Goal: Transaction & Acquisition: Purchase product/service

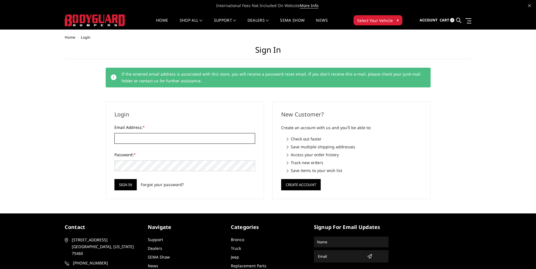
click at [134, 138] on input "Email Address: *" at bounding box center [184, 138] width 141 height 11
type input "[EMAIL_ADDRESS][DOMAIN_NAME]"
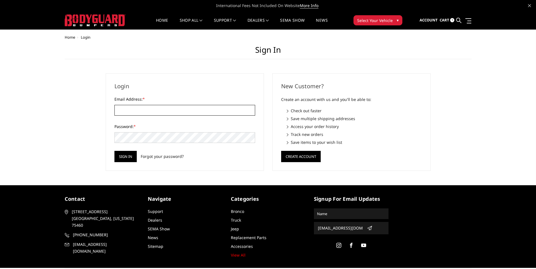
type input "[EMAIL_ADDRESS][DOMAIN_NAME]"
click at [127, 157] on input "Sign in" at bounding box center [125, 156] width 22 height 11
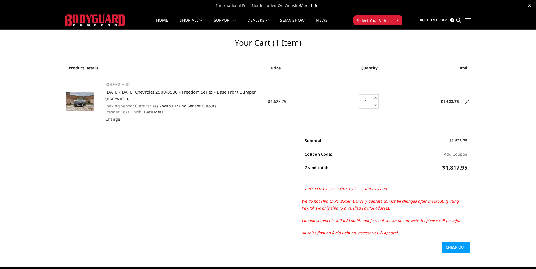
click at [452, 250] on link "Check out" at bounding box center [456, 247] width 29 height 11
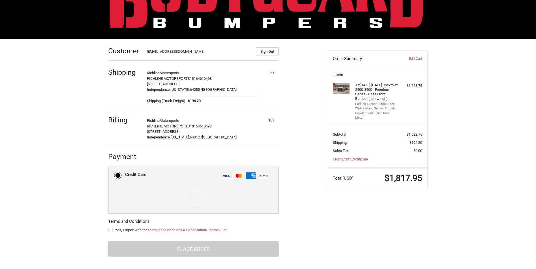
scroll to position [46, 0]
